Goal: Transaction & Acquisition: Purchase product/service

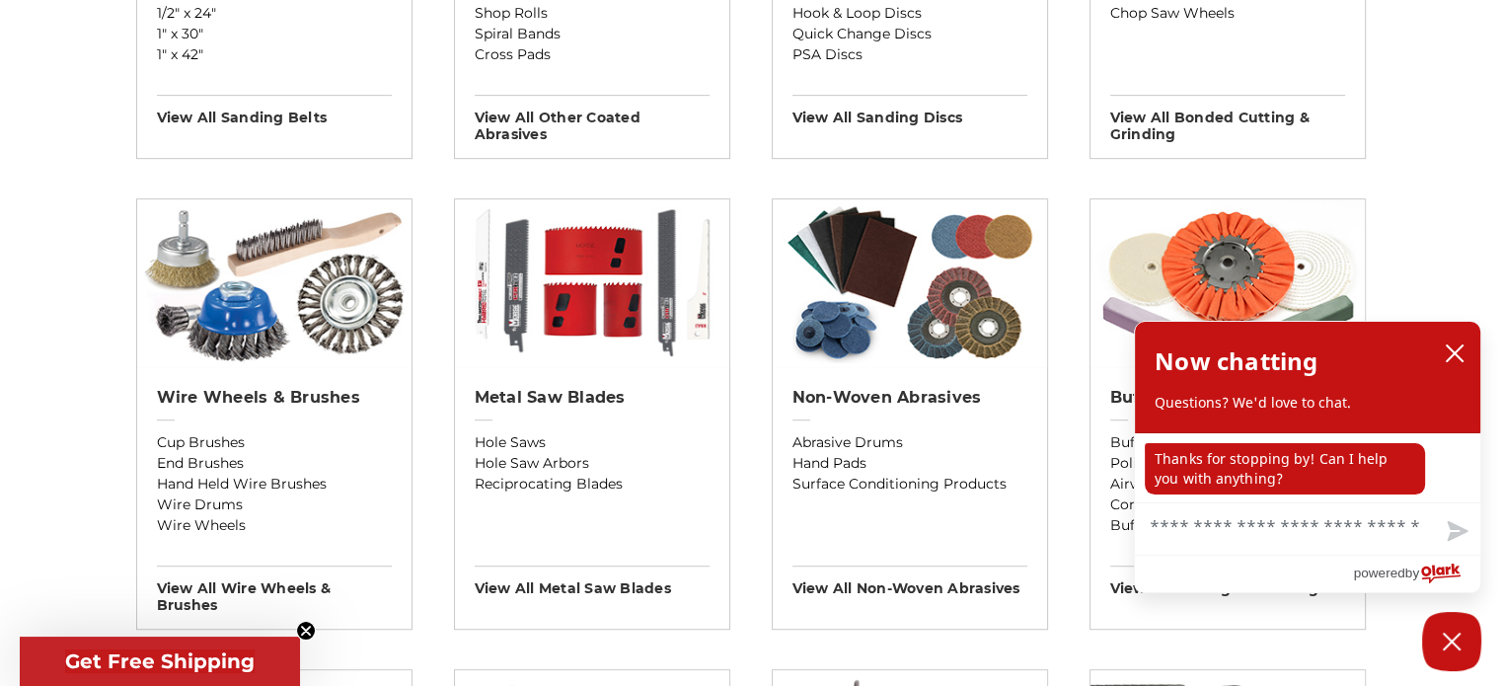
scroll to position [987, 0]
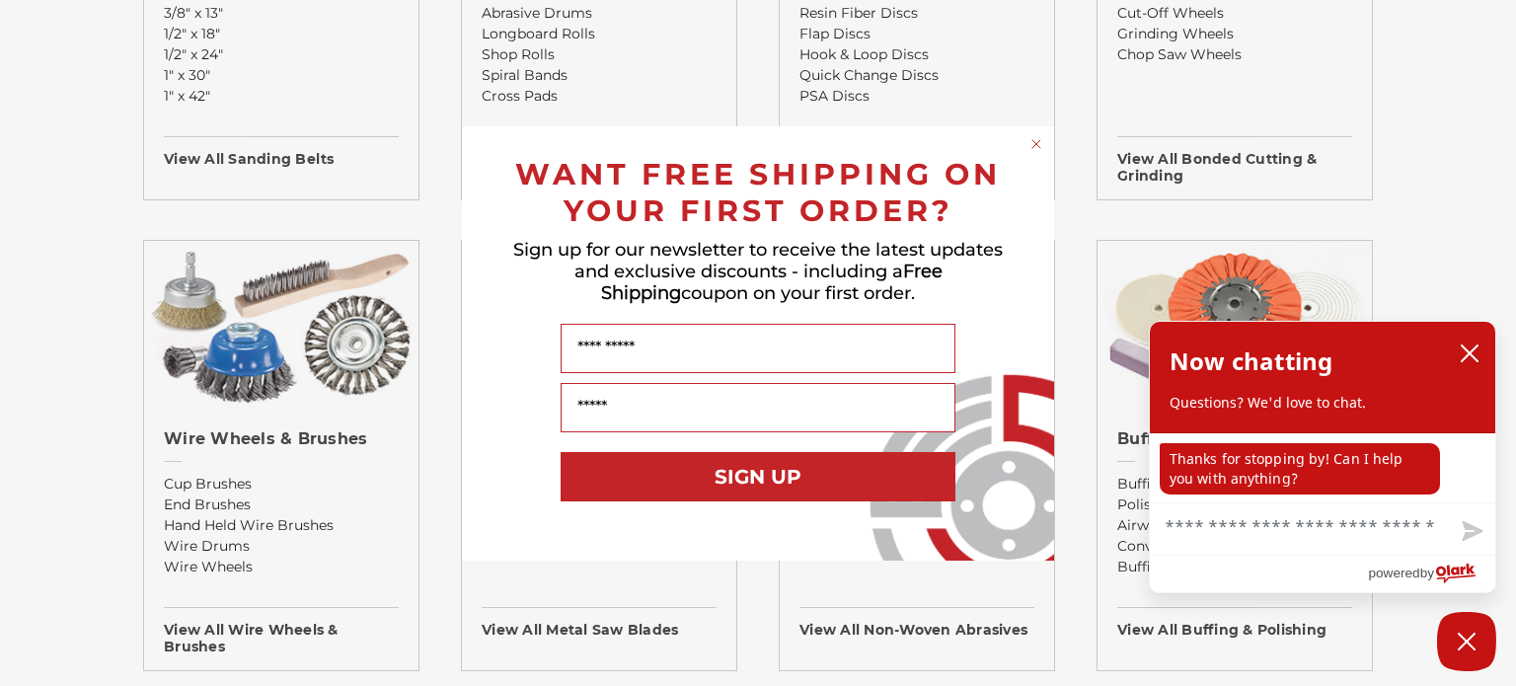
click at [1035, 141] on circle "Close dialog" at bounding box center [1037, 143] width 19 height 19
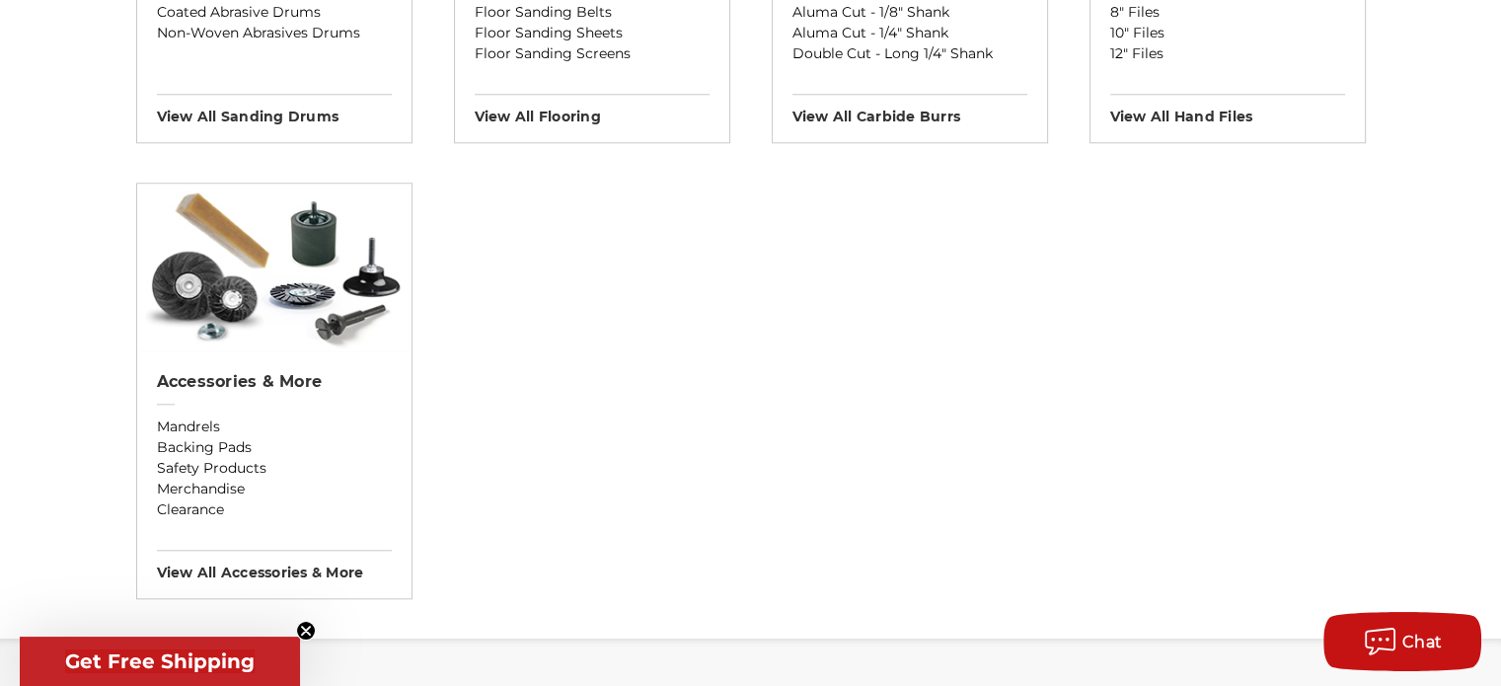
scroll to position [1974, 0]
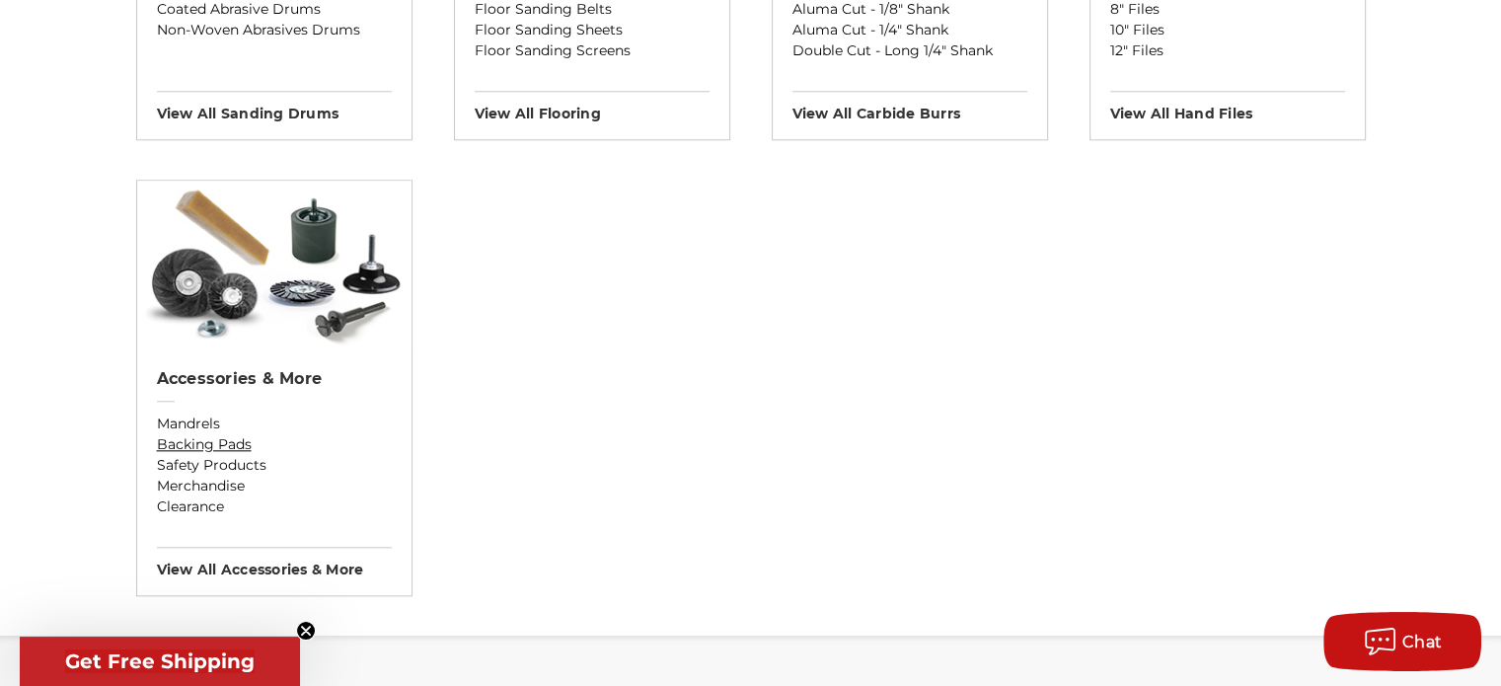
click at [230, 442] on link "Backing Pads" at bounding box center [274, 444] width 235 height 21
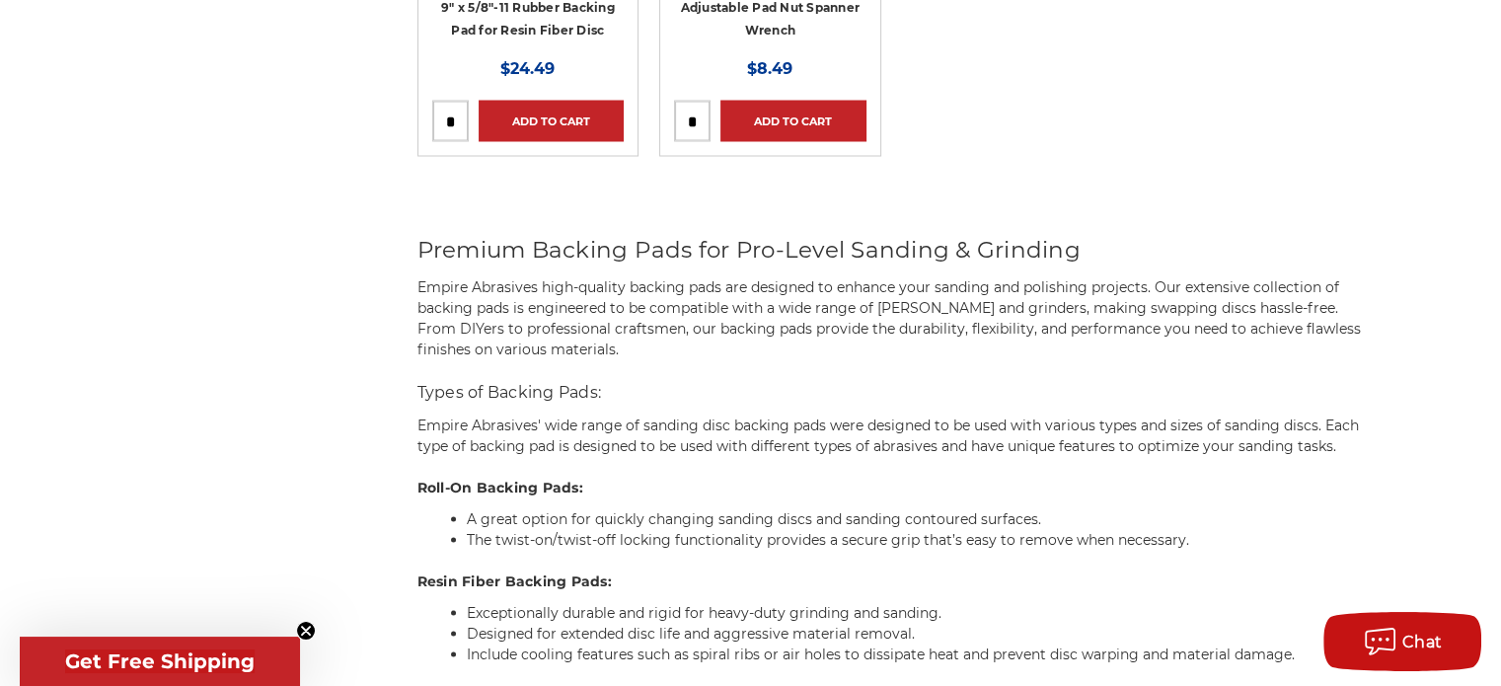
scroll to position [3652, 0]
